Goal: Information Seeking & Learning: Compare options

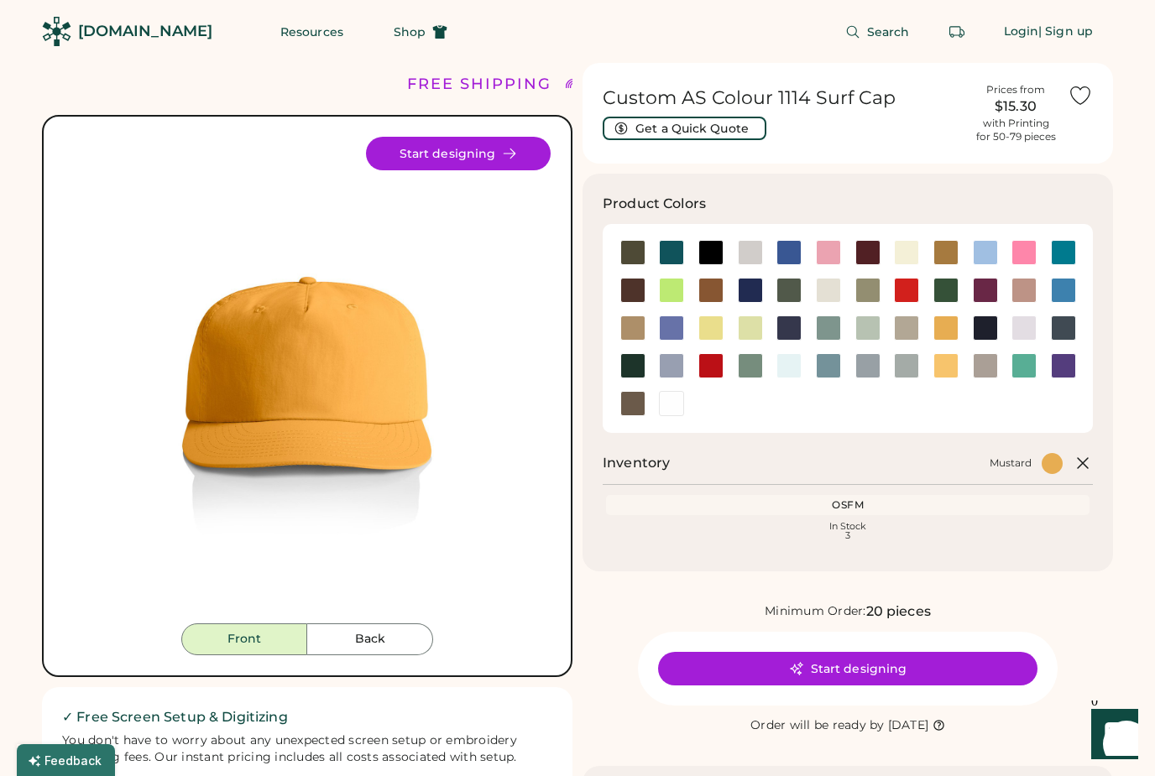
click at [391, 633] on button "Back" at bounding box center [370, 639] width 126 height 32
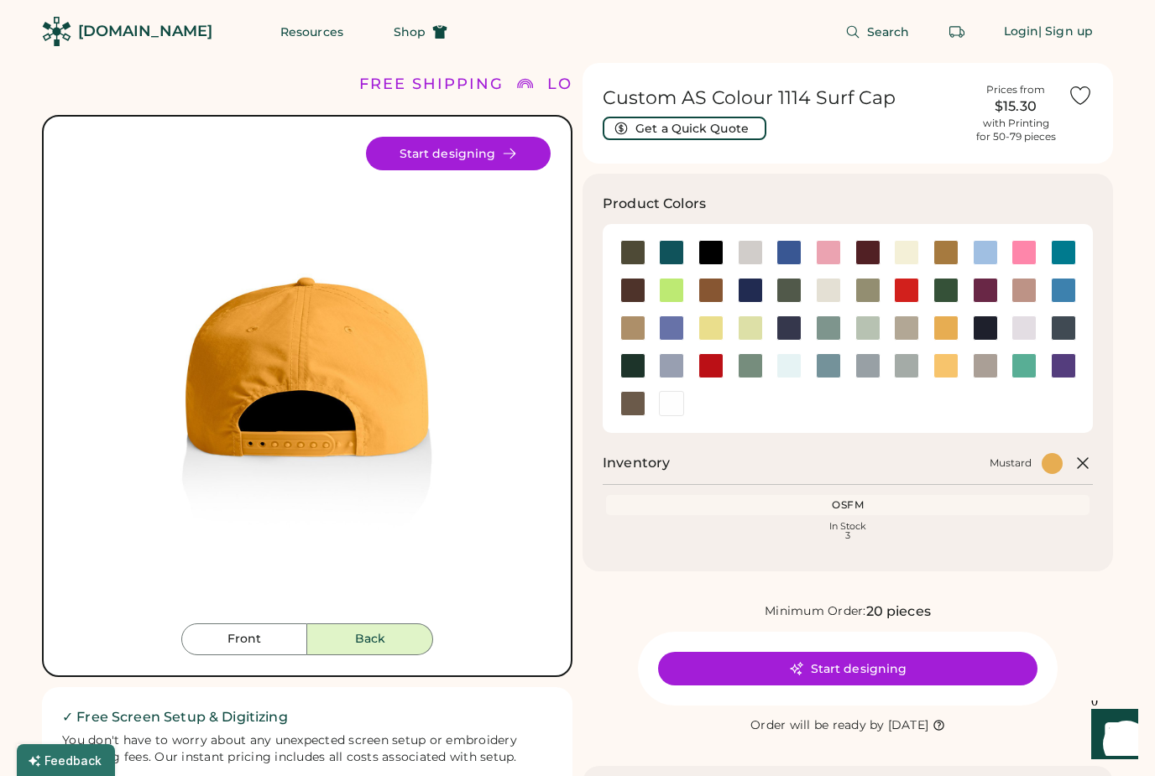
click at [244, 650] on button "Front" at bounding box center [244, 639] width 126 height 32
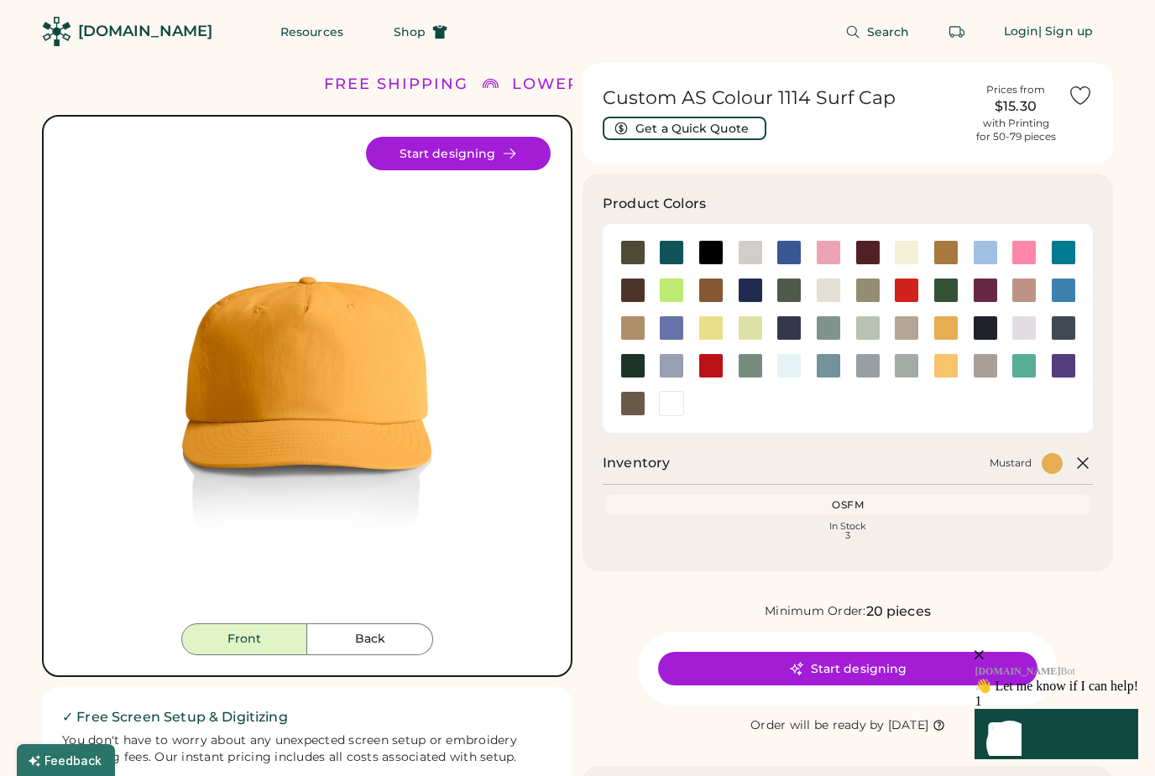
click at [1023, 249] on div at bounding box center [1023, 252] width 25 height 25
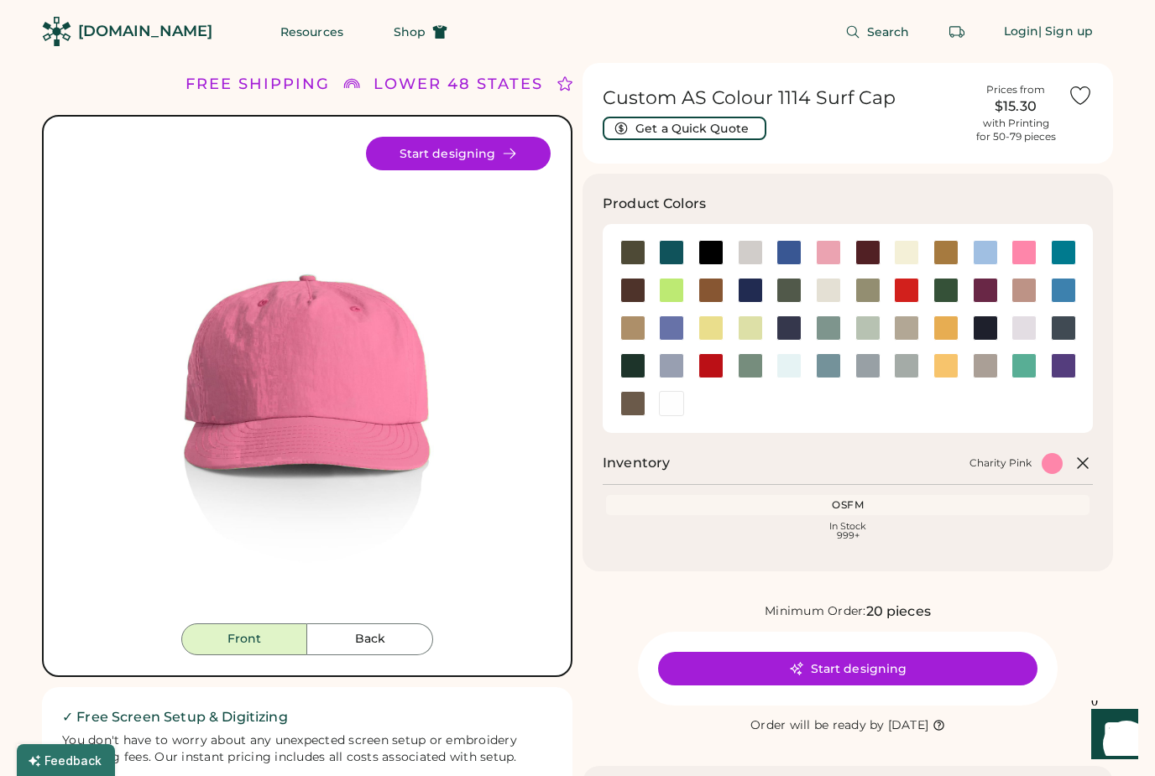
click at [665, 286] on div at bounding box center [671, 290] width 25 height 25
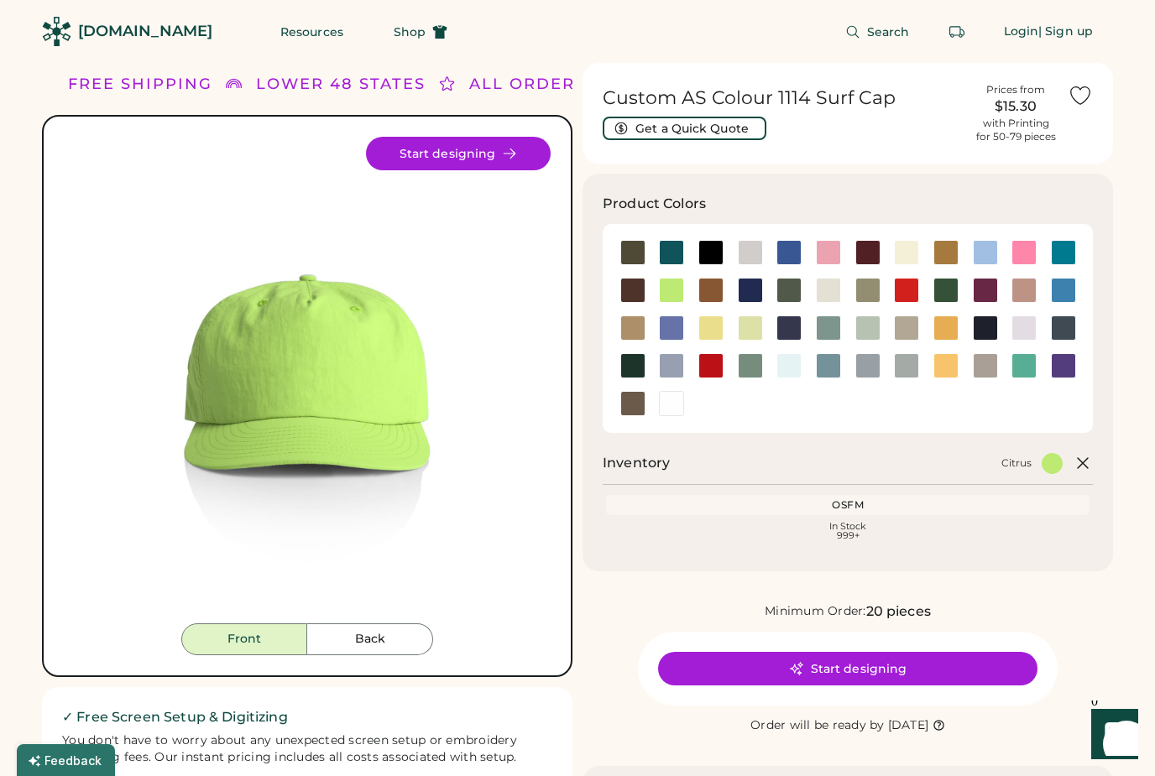
click at [988, 248] on div at bounding box center [984, 252] width 25 height 25
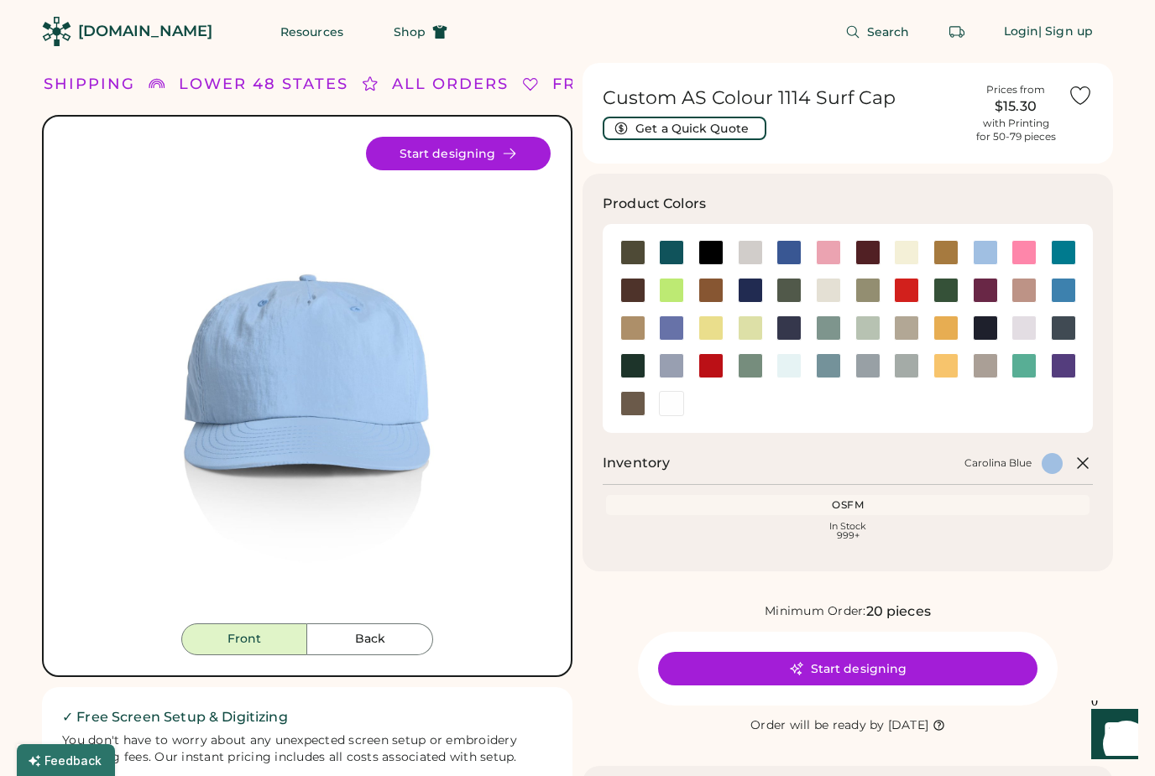
click at [1066, 243] on div at bounding box center [1062, 252] width 25 height 25
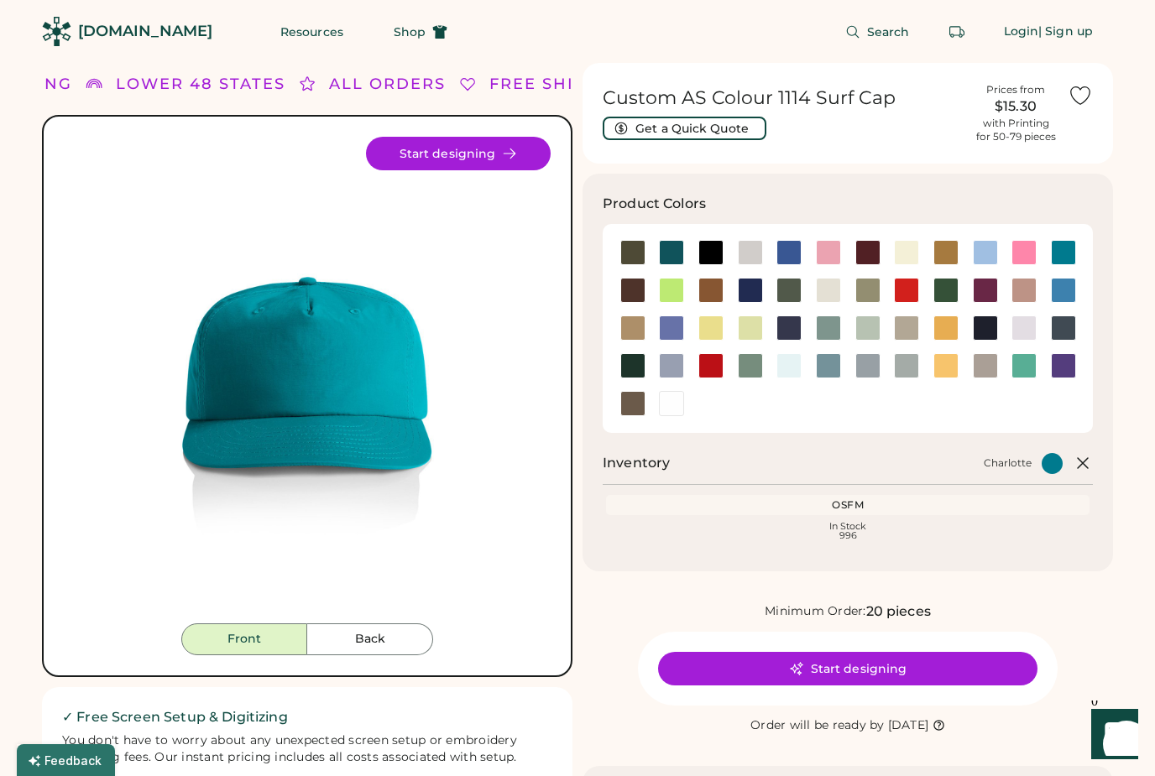
click at [1019, 336] on div at bounding box center [1023, 327] width 25 height 25
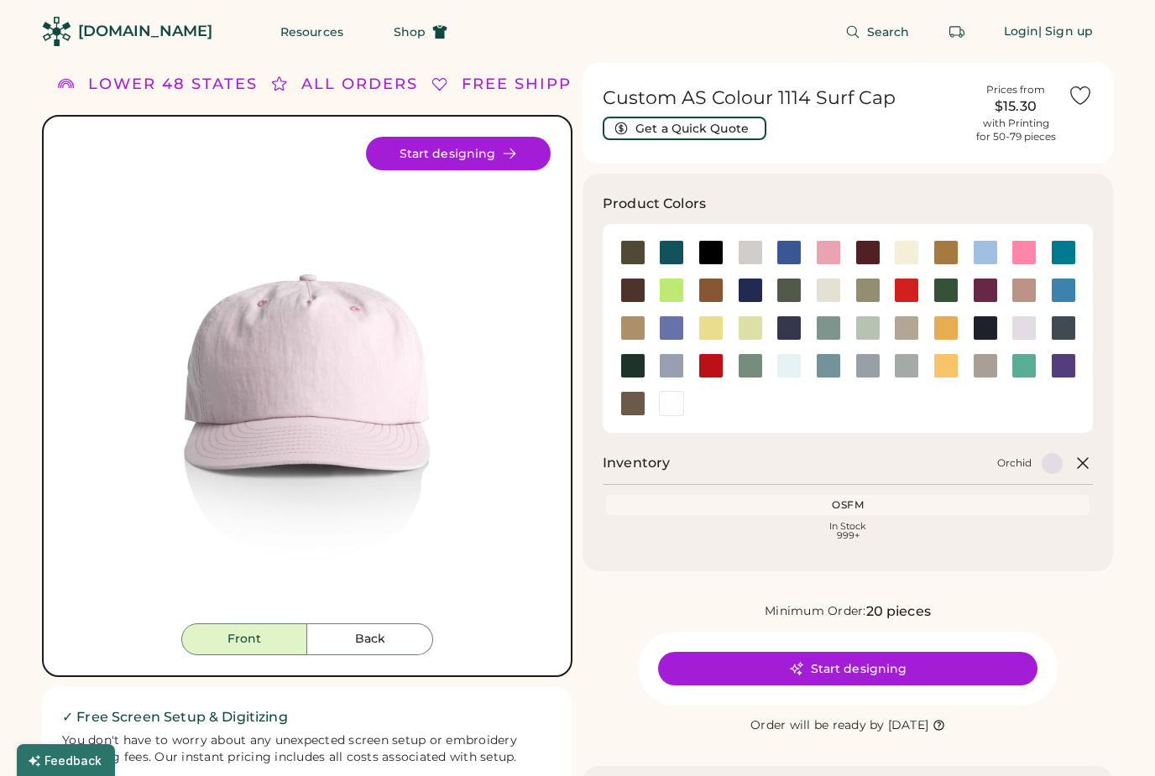
click at [1068, 380] on div at bounding box center [1062, 366] width 39 height 38
click at [835, 319] on div at bounding box center [828, 327] width 25 height 25
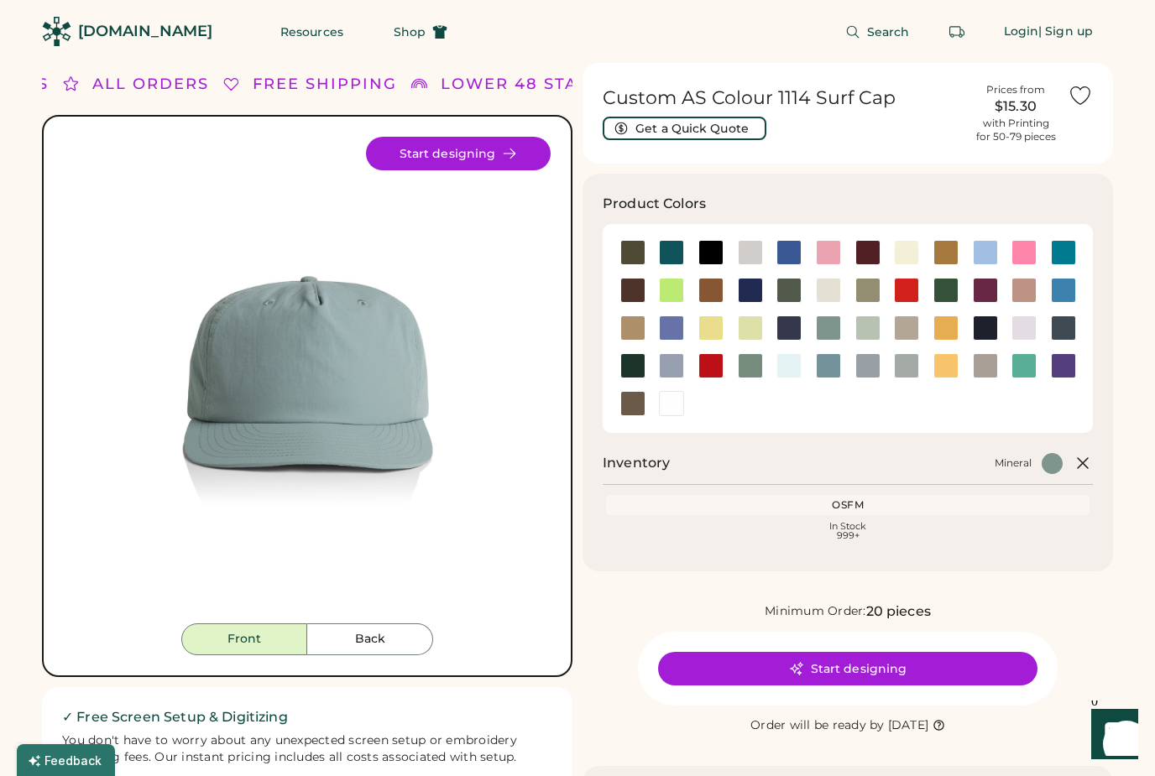
click at [739, 322] on div at bounding box center [750, 327] width 25 height 25
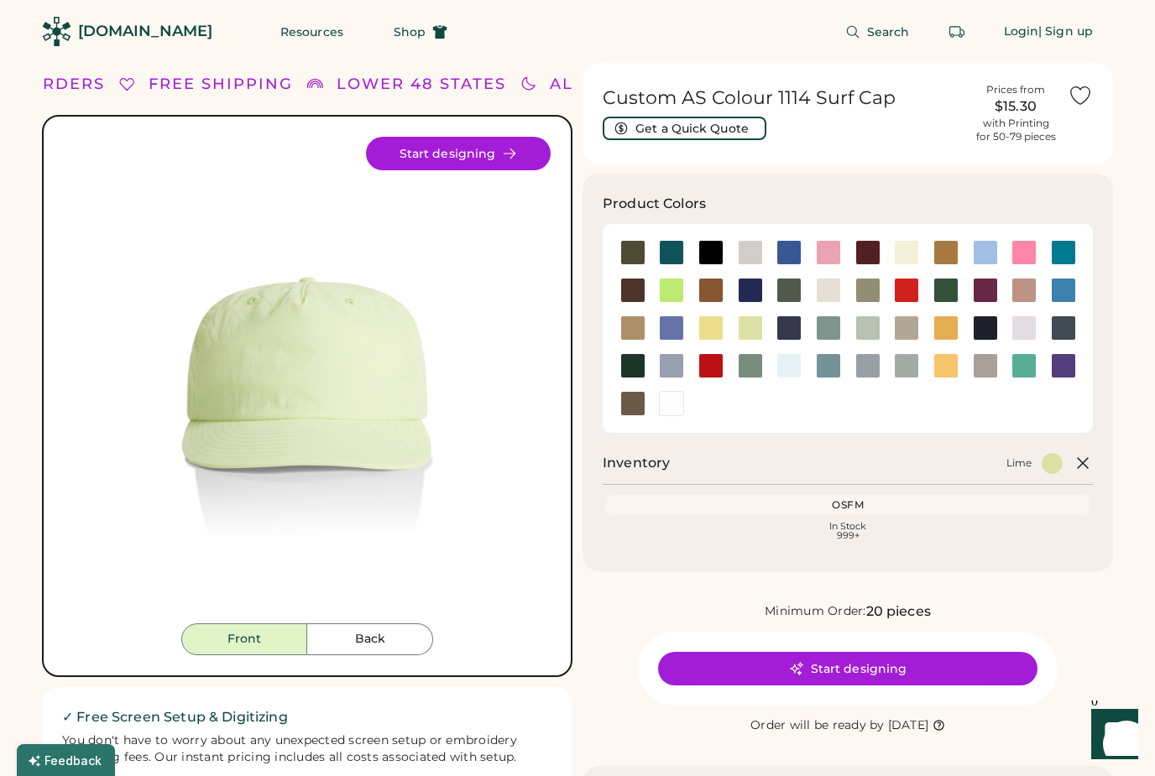
click at [946, 359] on div at bounding box center [945, 365] width 25 height 25
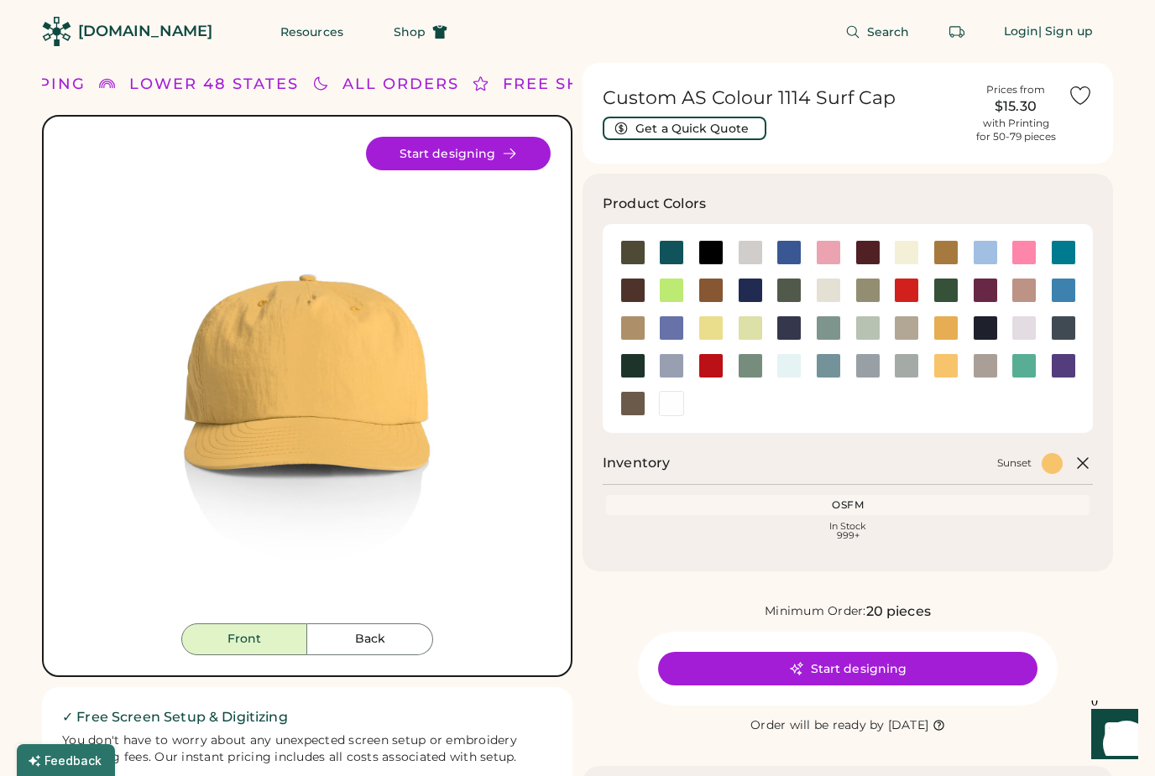
click at [942, 326] on div at bounding box center [945, 327] width 25 height 25
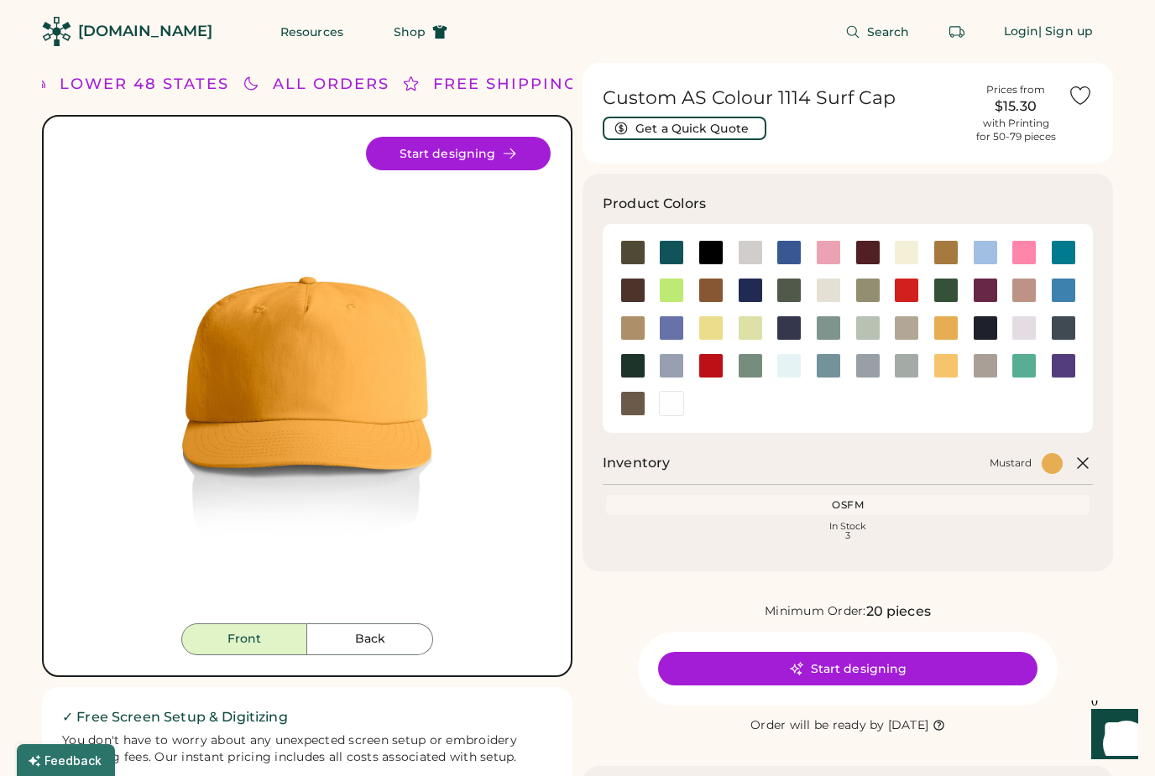
click at [947, 362] on div at bounding box center [945, 365] width 25 height 25
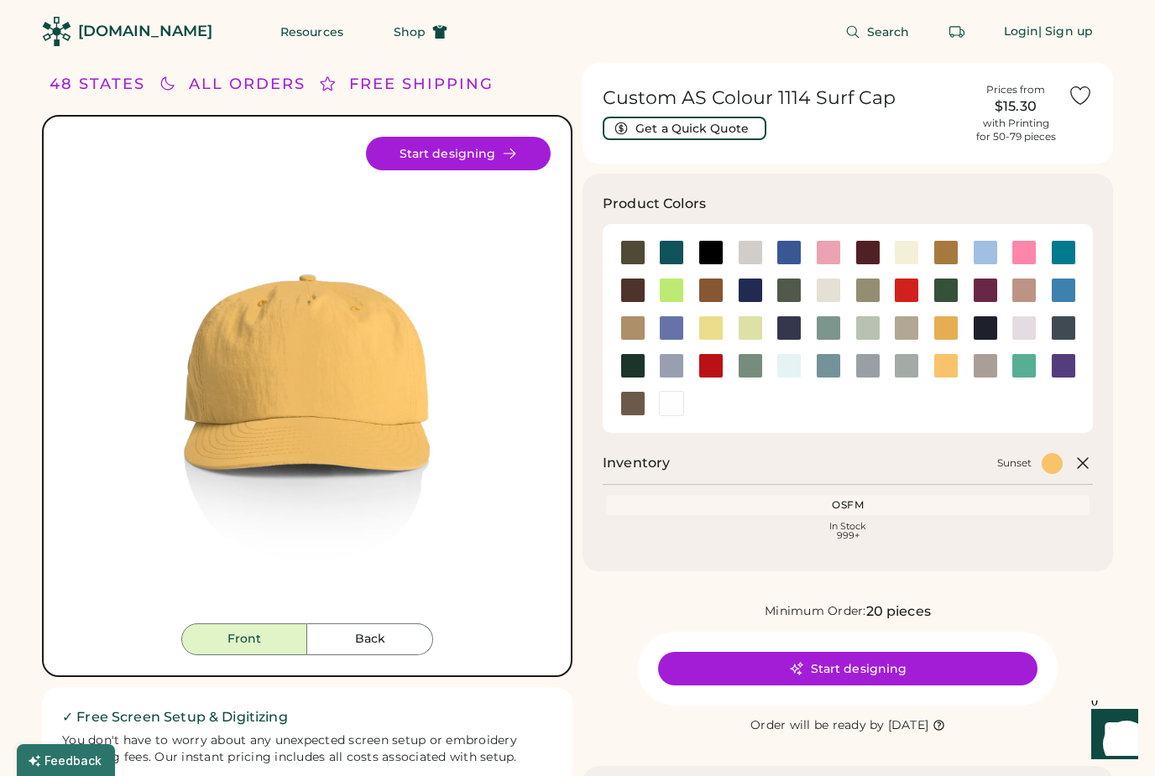
drag, startPoint x: 347, startPoint y: 639, endPoint x: 347, endPoint y: 654, distance: 15.1
click at [347, 639] on button "Back" at bounding box center [370, 639] width 126 height 32
click at [368, 633] on button "Back" at bounding box center [370, 639] width 126 height 32
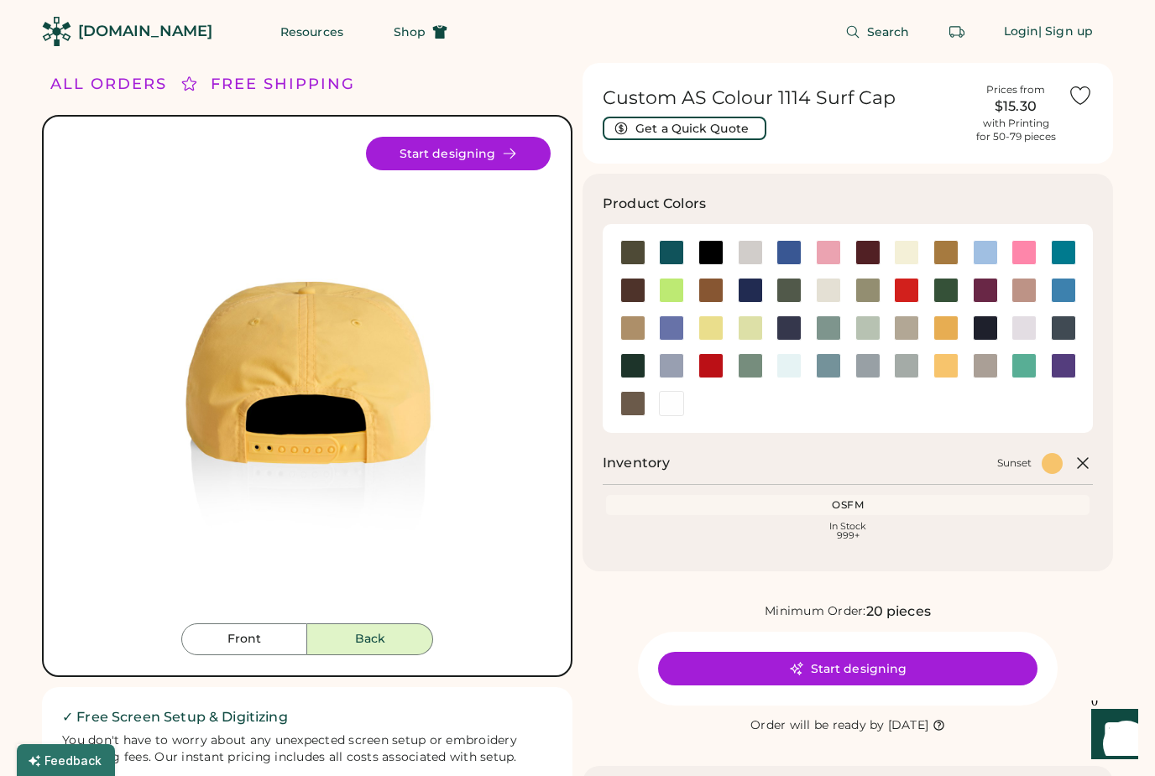
click at [272, 638] on button "Front" at bounding box center [244, 639] width 126 height 32
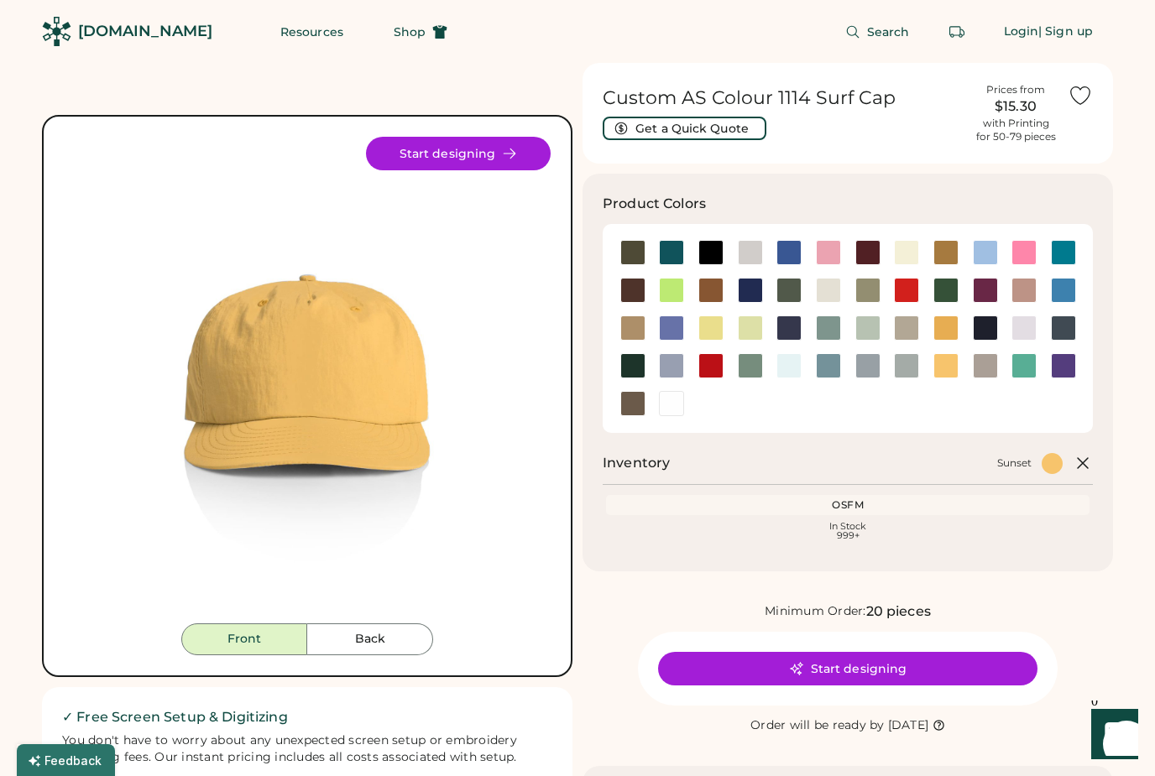
click at [748, 251] on div at bounding box center [750, 252] width 25 height 25
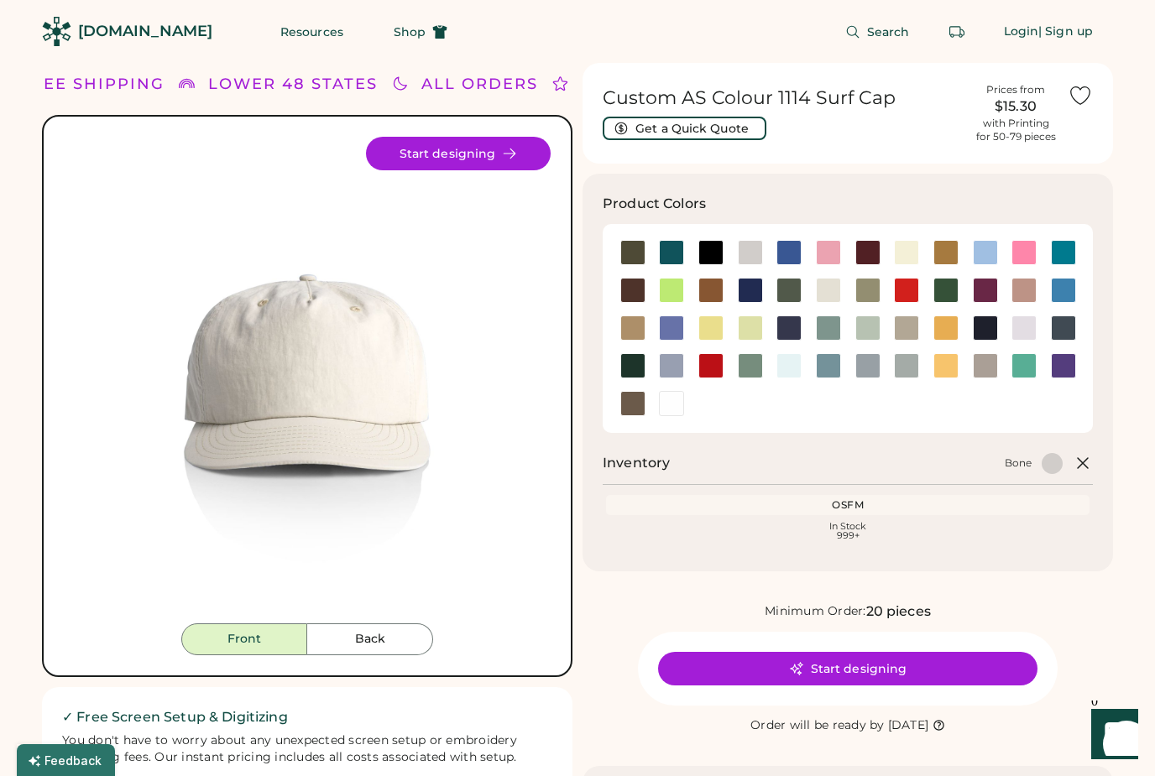
click at [790, 253] on div at bounding box center [788, 252] width 25 height 25
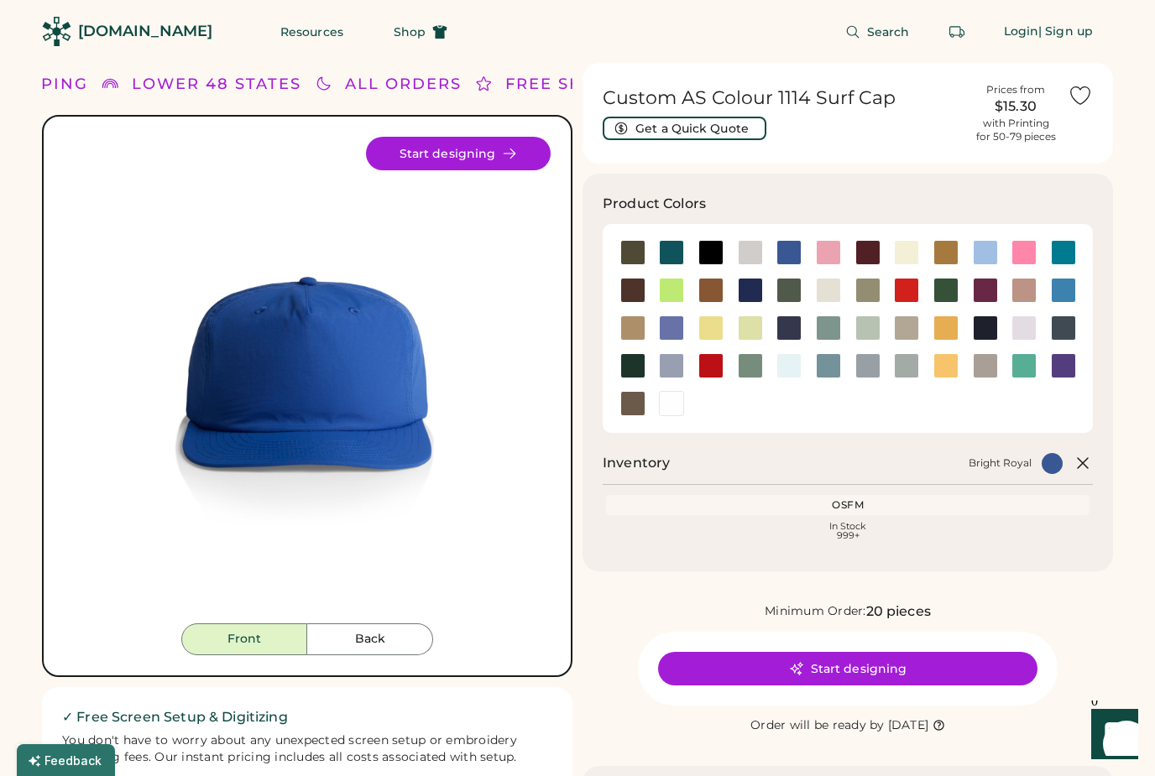
click at [749, 285] on div at bounding box center [750, 290] width 25 height 25
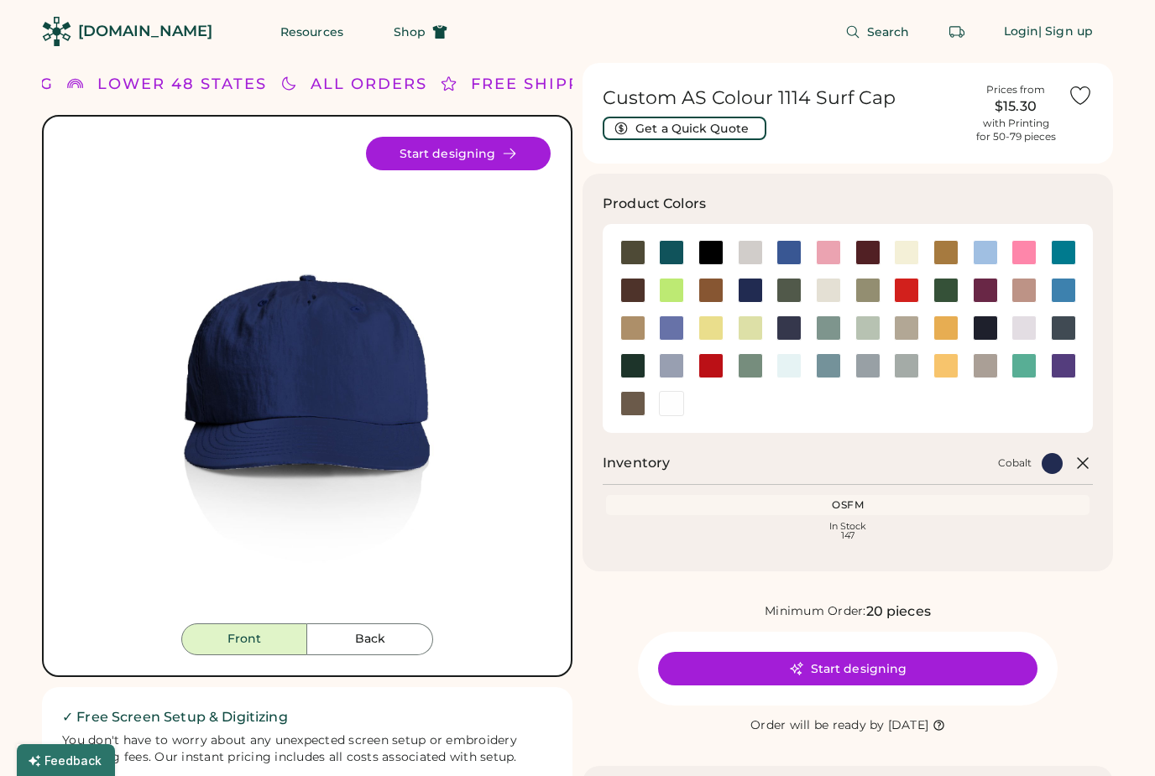
click at [660, 331] on div at bounding box center [671, 327] width 25 height 25
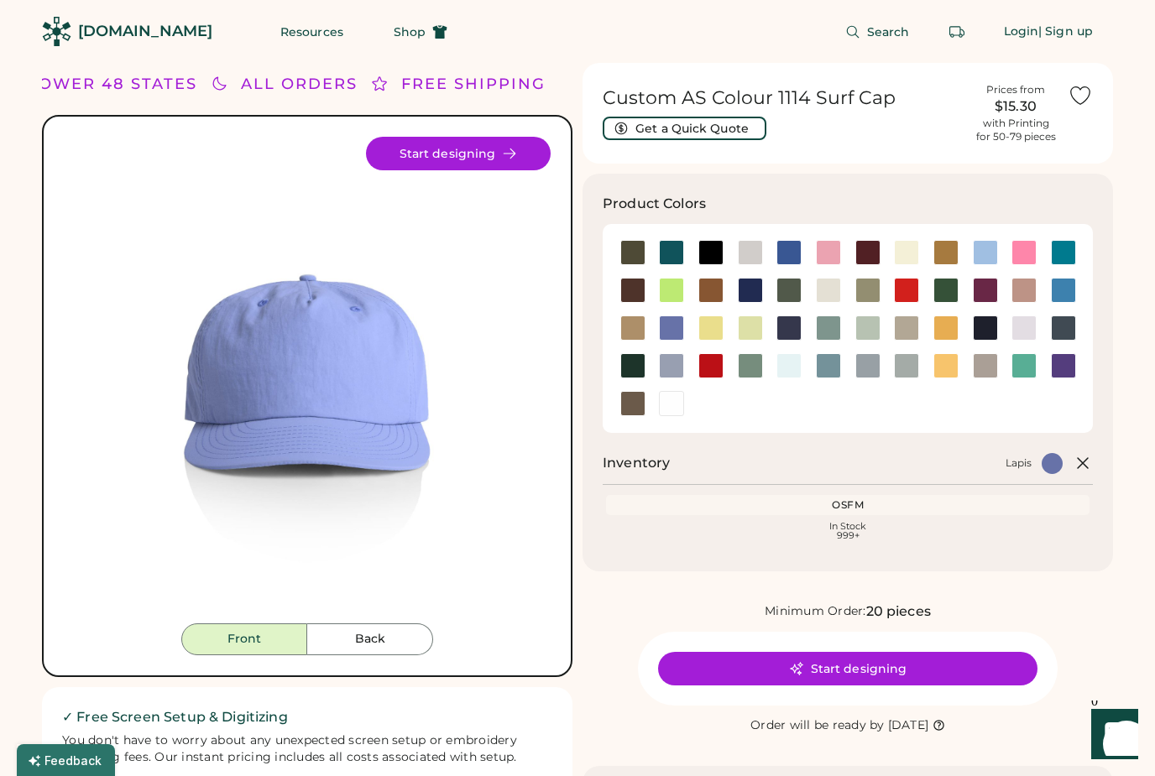
click at [676, 365] on div at bounding box center [671, 365] width 25 height 25
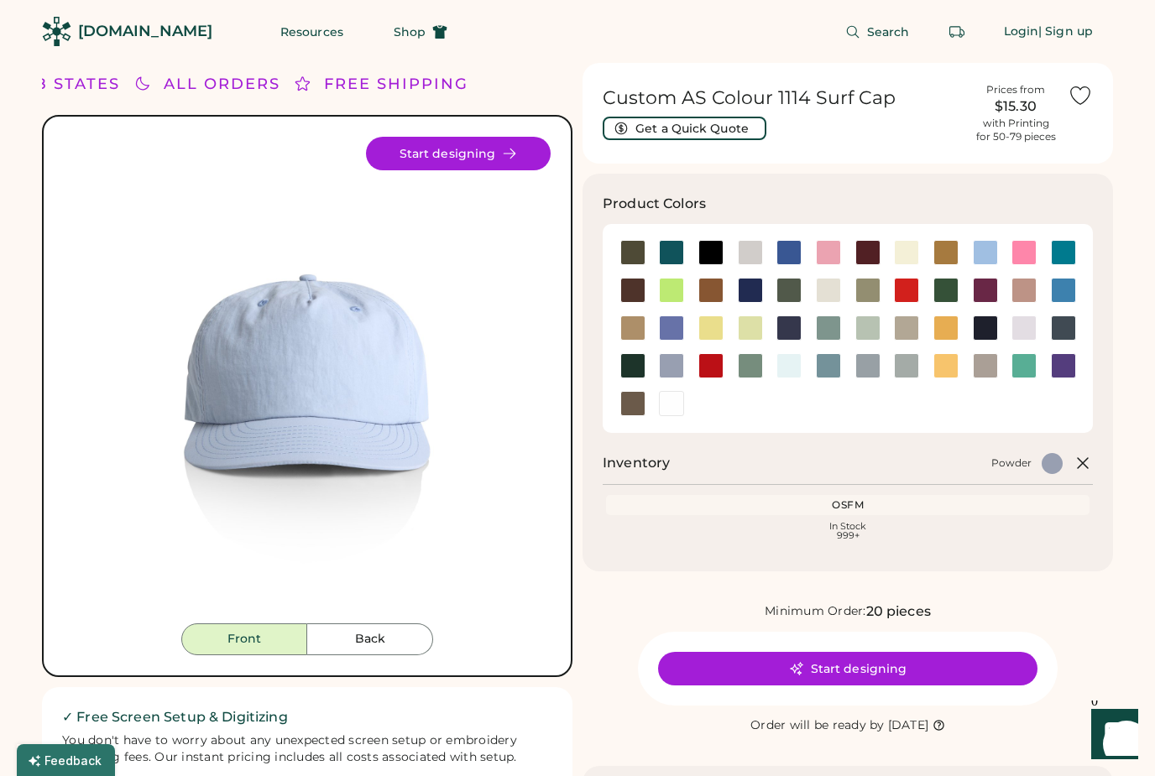
click at [865, 371] on div at bounding box center [867, 365] width 25 height 25
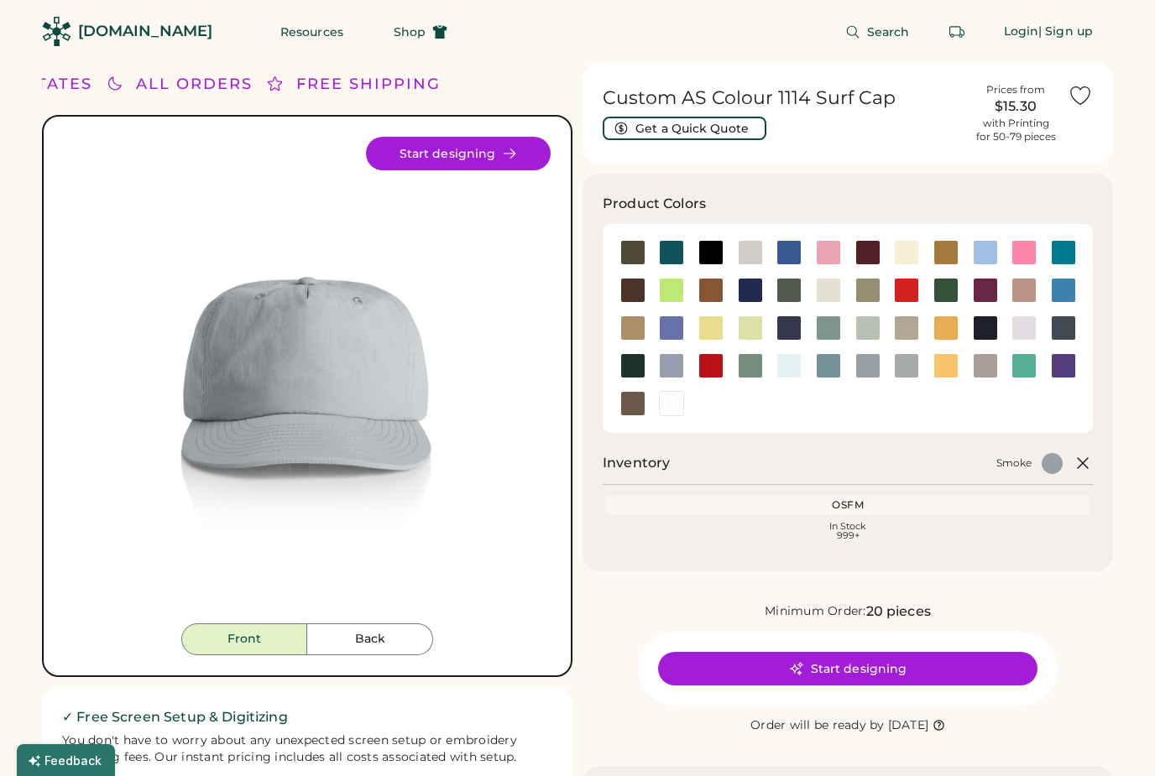
click at [889, 369] on div at bounding box center [906, 365] width 39 height 25
click at [903, 366] on div at bounding box center [906, 365] width 25 height 25
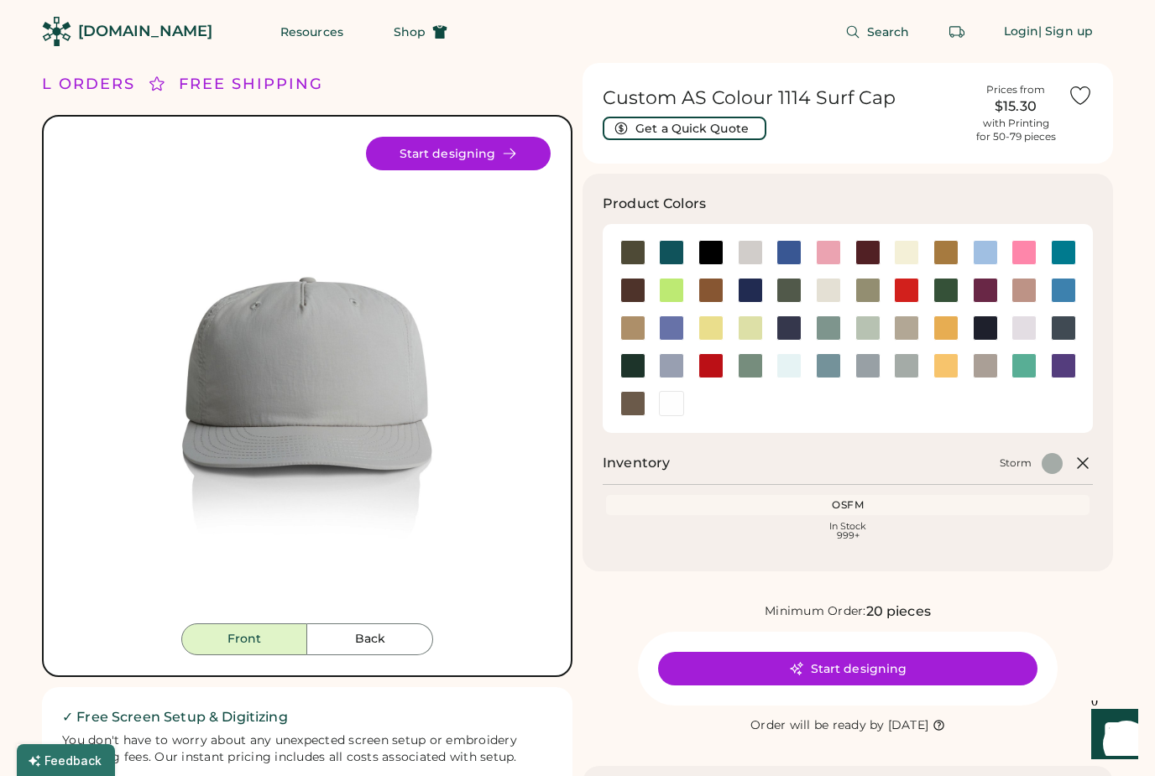
click at [873, 362] on div at bounding box center [867, 365] width 25 height 25
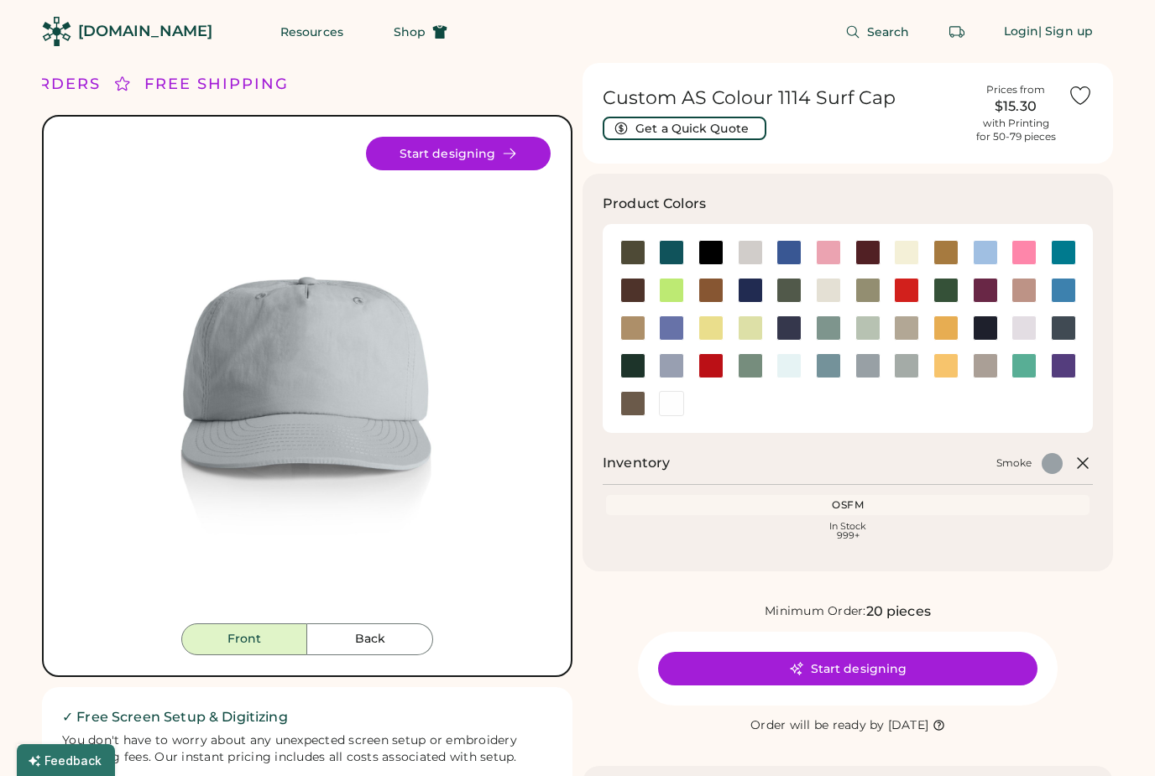
click at [907, 364] on div at bounding box center [906, 365] width 25 height 25
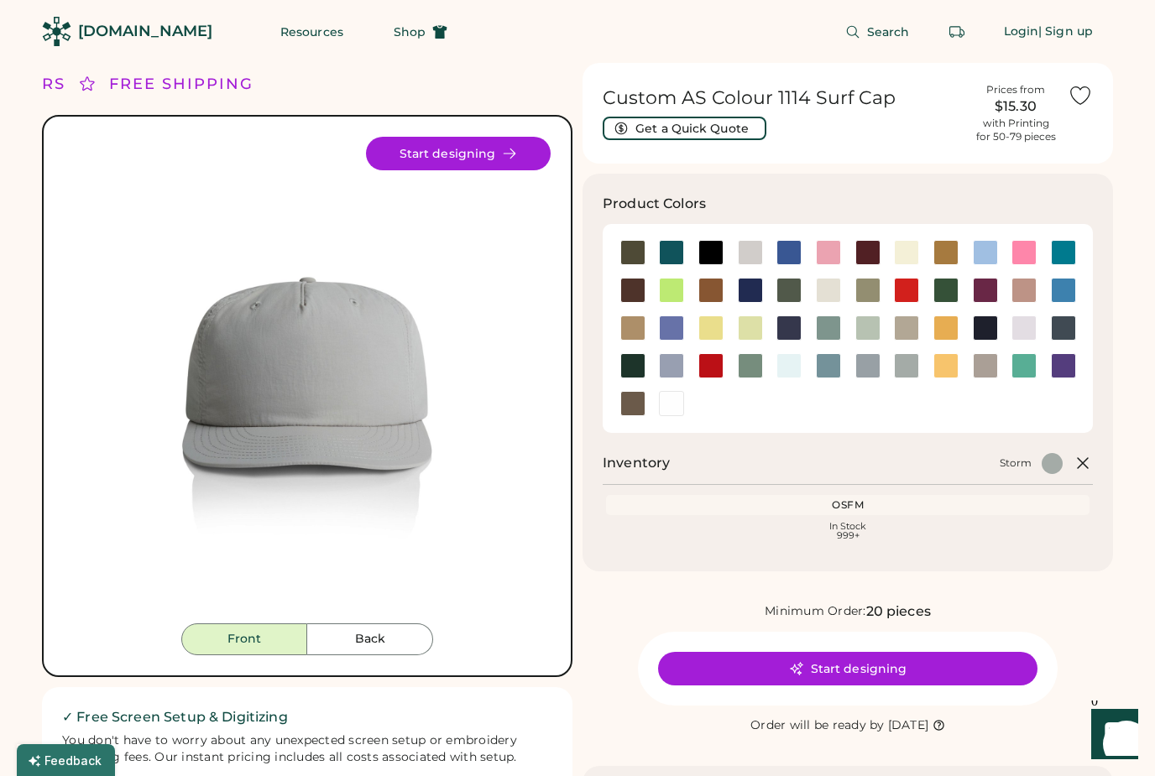
click at [987, 366] on div at bounding box center [984, 365] width 25 height 25
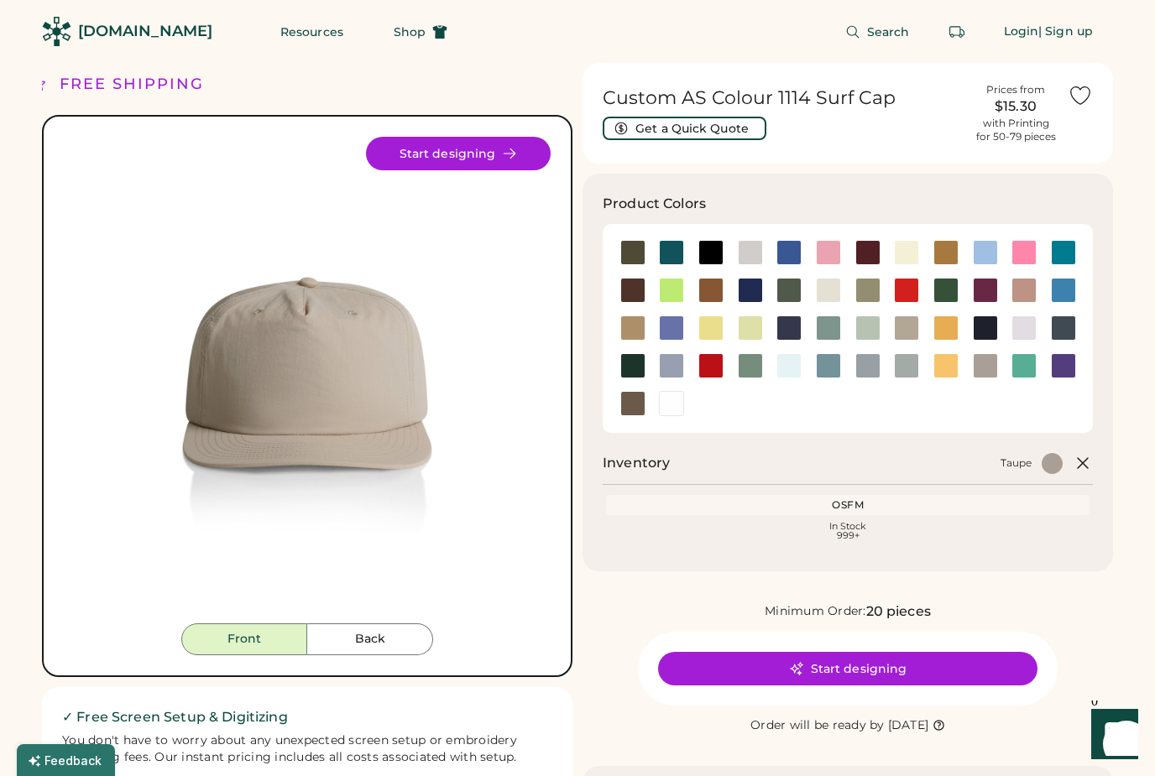
click at [1019, 364] on div at bounding box center [1023, 365] width 25 height 25
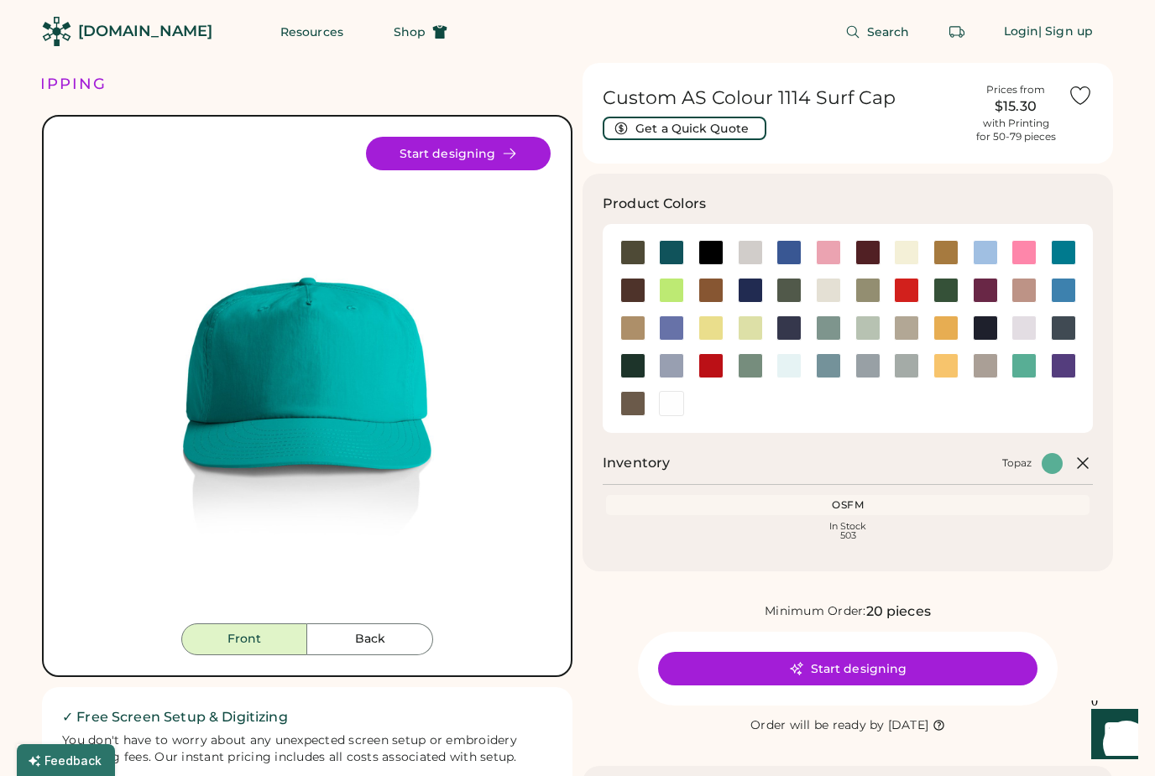
click at [1067, 367] on div at bounding box center [1062, 365] width 25 height 25
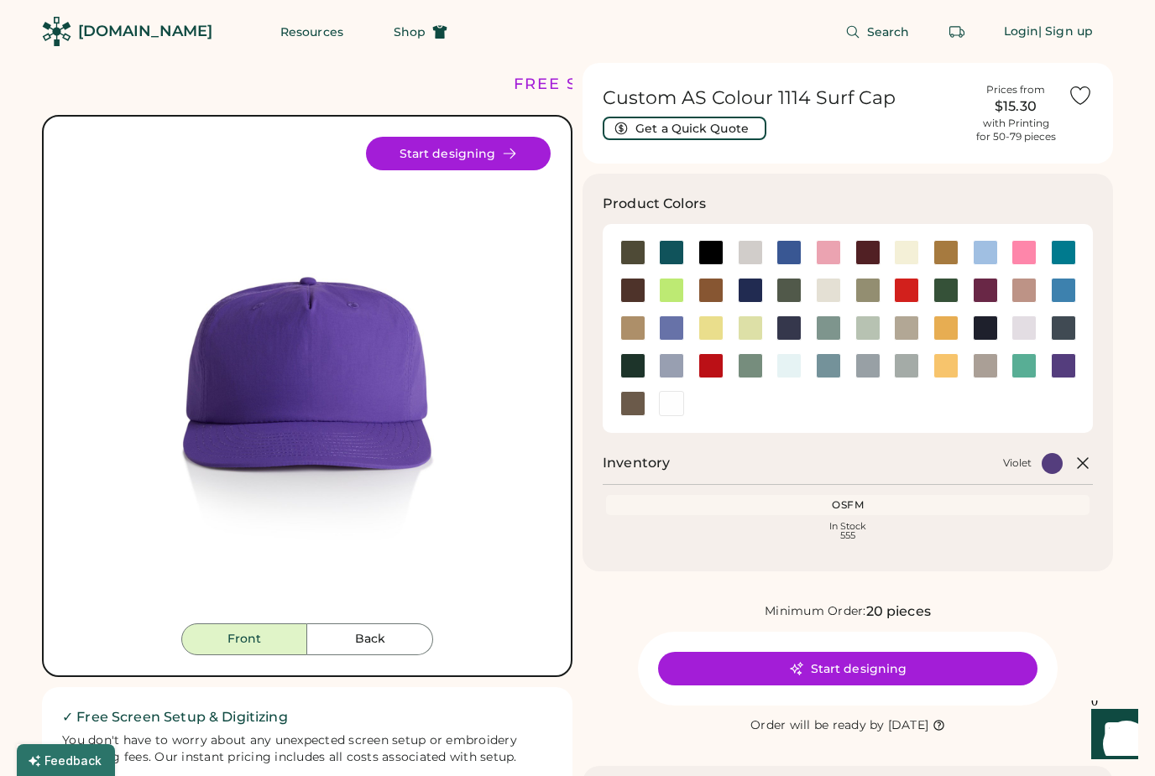
click at [1067, 294] on div at bounding box center [1062, 290] width 25 height 25
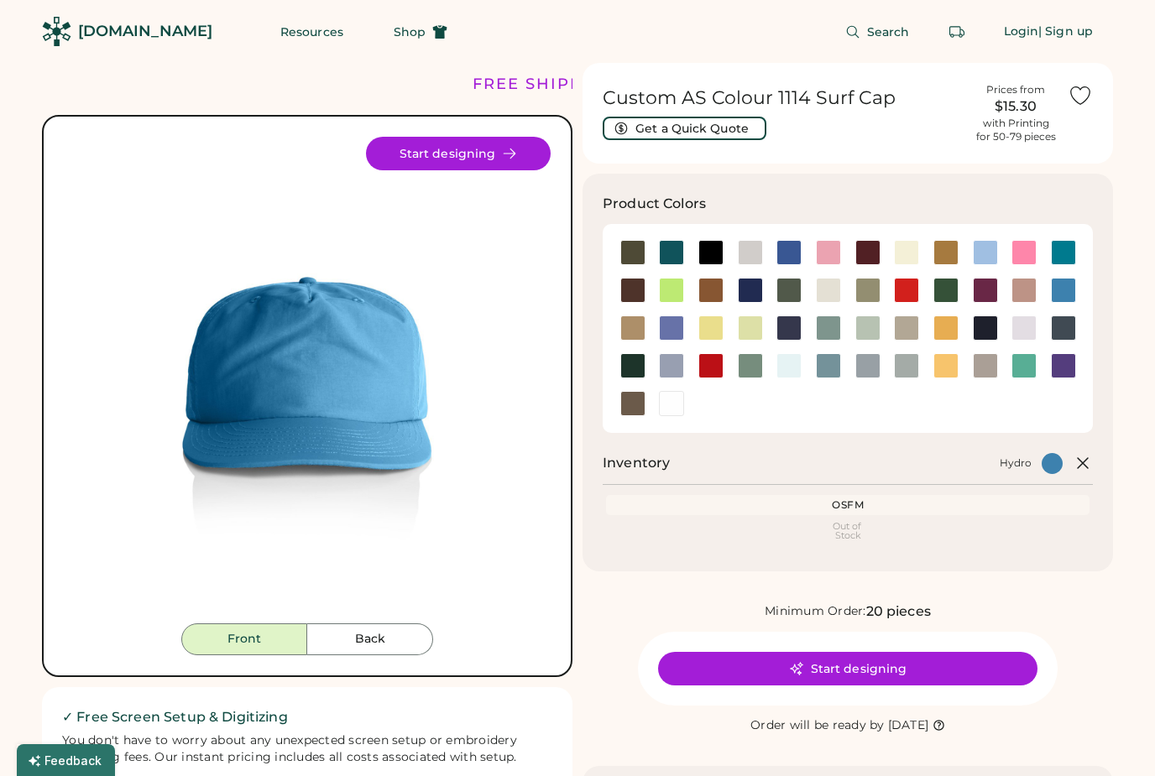
click at [1062, 328] on div at bounding box center [1062, 327] width 25 height 25
